Goal: Task Accomplishment & Management: Manage account settings

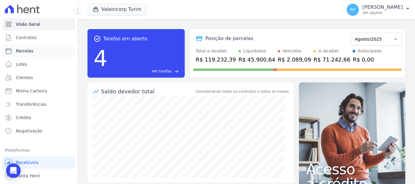
click at [8, 45] on link "Parcelas" at bounding box center [38, 51] width 73 height 12
select select
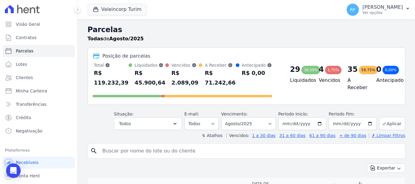
click at [184, 154] on input "search" at bounding box center [251, 151] width 304 height 12
type input "[PERSON_NAME]"
select select
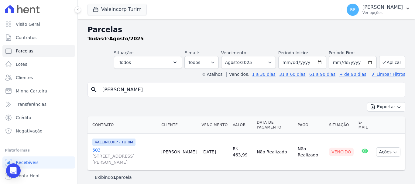
scroll to position [5, 0]
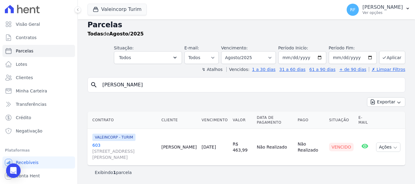
click at [96, 145] on link "603 [STREET_ADDRESS][PERSON_NAME]" at bounding box center [124, 151] width 64 height 18
click at [98, 144] on link "603 [STREET_ADDRESS][PERSON_NAME]" at bounding box center [124, 151] width 64 height 18
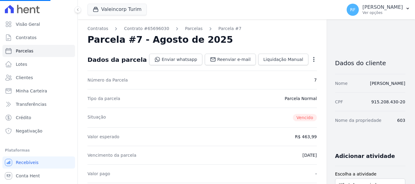
click at [311, 59] on icon "button" at bounding box center [314, 60] width 6 height 6
click at [275, 82] on div "Número da Parcela 7" at bounding box center [201, 80] width 229 height 19
click at [311, 59] on icon "button" at bounding box center [314, 60] width 6 height 6
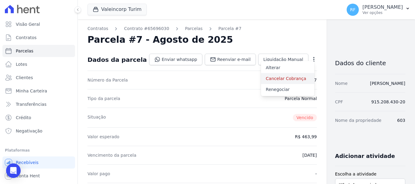
click at [271, 80] on link "Cancelar Cobrança" at bounding box center [287, 78] width 53 height 11
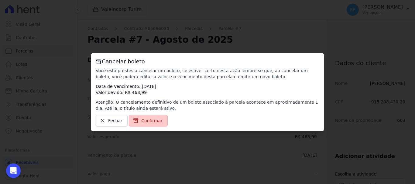
click at [157, 119] on span "Confirmar" at bounding box center [151, 121] width 21 height 6
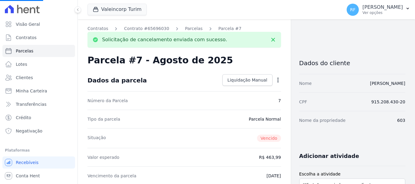
select select
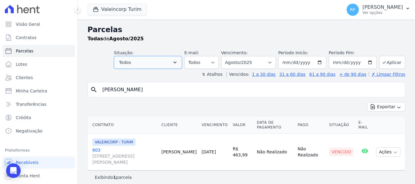
click at [162, 66] on button "Todos" at bounding box center [148, 62] width 68 height 13
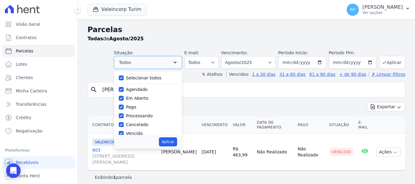
click at [162, 66] on button "Todos" at bounding box center [148, 62] width 68 height 13
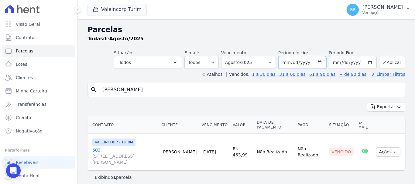
click at [286, 65] on input "[DATE]" at bounding box center [302, 62] width 48 height 13
click at [292, 64] on input "[DATE]" at bounding box center [302, 62] width 48 height 13
type input "[DATE]"
click at [341, 63] on input "[DATE]" at bounding box center [353, 62] width 48 height 13
type input "[DATE]"
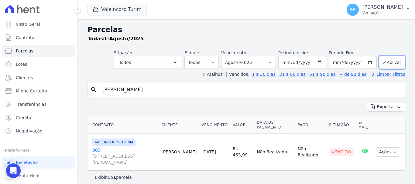
click at [402, 62] on div "Parcelas Todas de Agosto/2025 Situação: Agendado Em Aberto Pago Processando Can…" at bounding box center [246, 104] width 337 height 170
click at [400, 62] on button "Aplicar" at bounding box center [392, 62] width 26 height 13
select select
click at [97, 150] on link "603 [STREET_ADDRESS][PERSON_NAME]" at bounding box center [124, 156] width 64 height 18
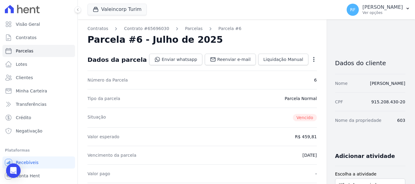
click at [311, 63] on div "Open options" at bounding box center [314, 61] width 6 height 8
click at [311, 61] on icon "button" at bounding box center [314, 60] width 6 height 6
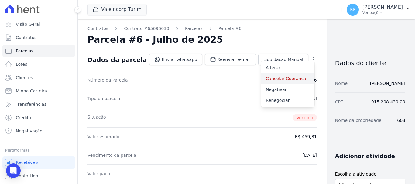
click at [275, 75] on link "Cancelar Cobrança" at bounding box center [287, 78] width 53 height 11
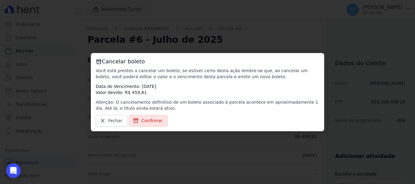
click at [151, 121] on span "Confirmar" at bounding box center [151, 121] width 21 height 6
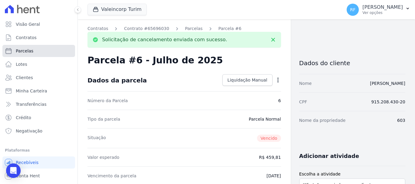
click at [39, 48] on link "Parcelas" at bounding box center [38, 51] width 73 height 12
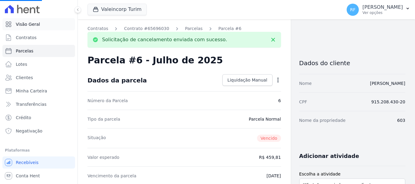
select select
